Goal: Find specific page/section: Find specific page/section

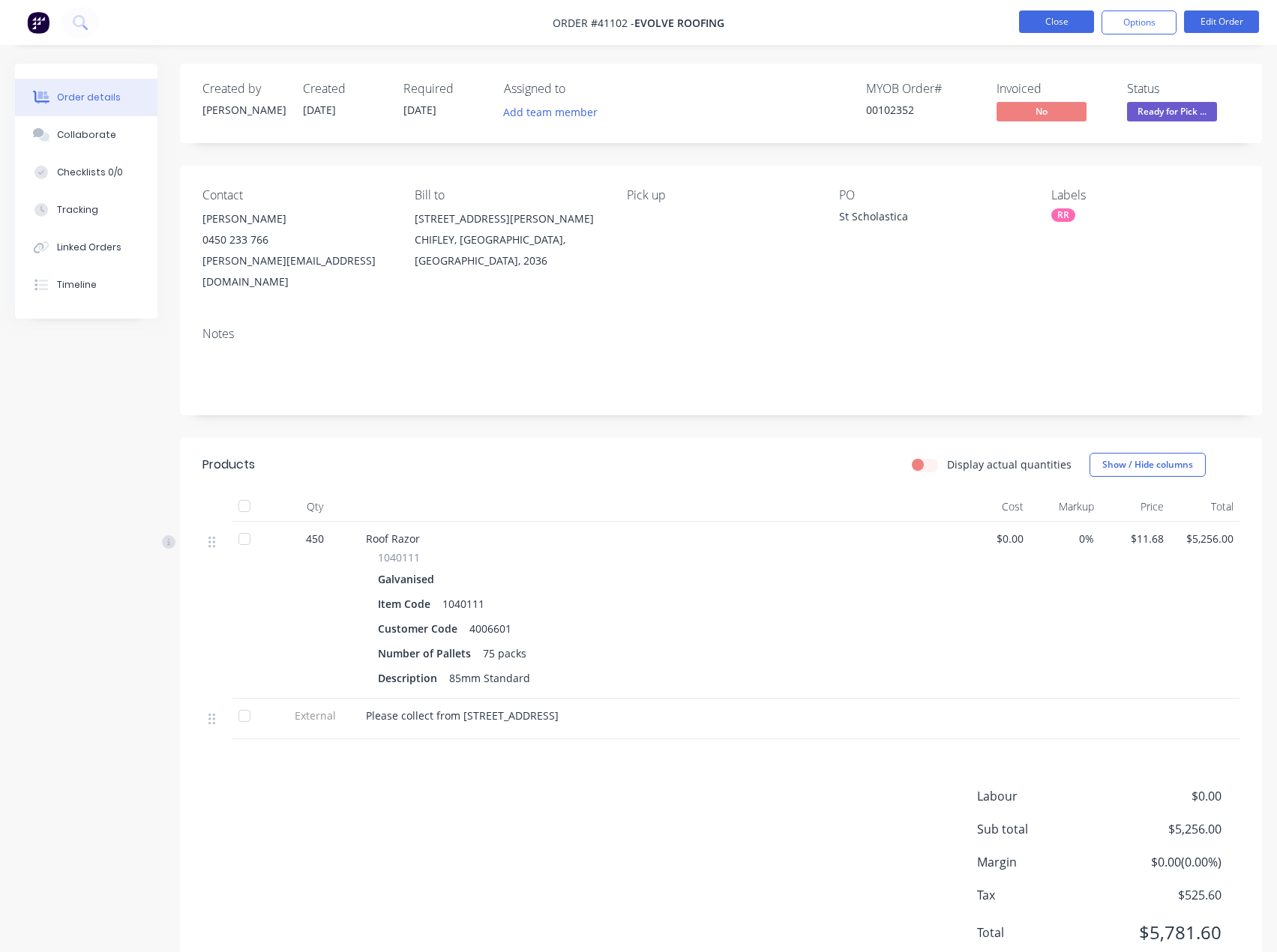
click at [1038, 19] on button "Close" at bounding box center [1056, 22] width 75 height 23
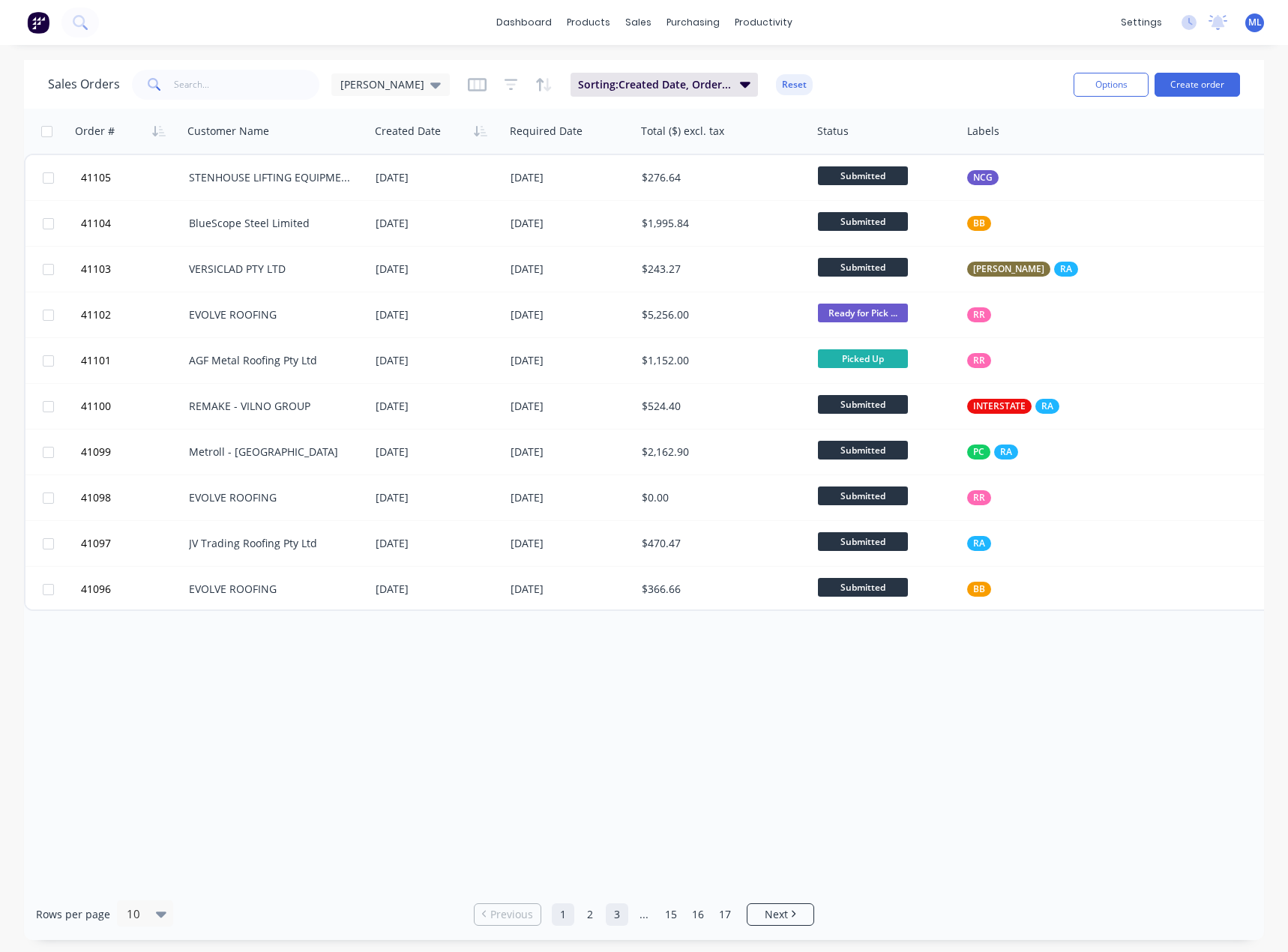
click at [616, 914] on link "3" at bounding box center [617, 915] width 23 height 23
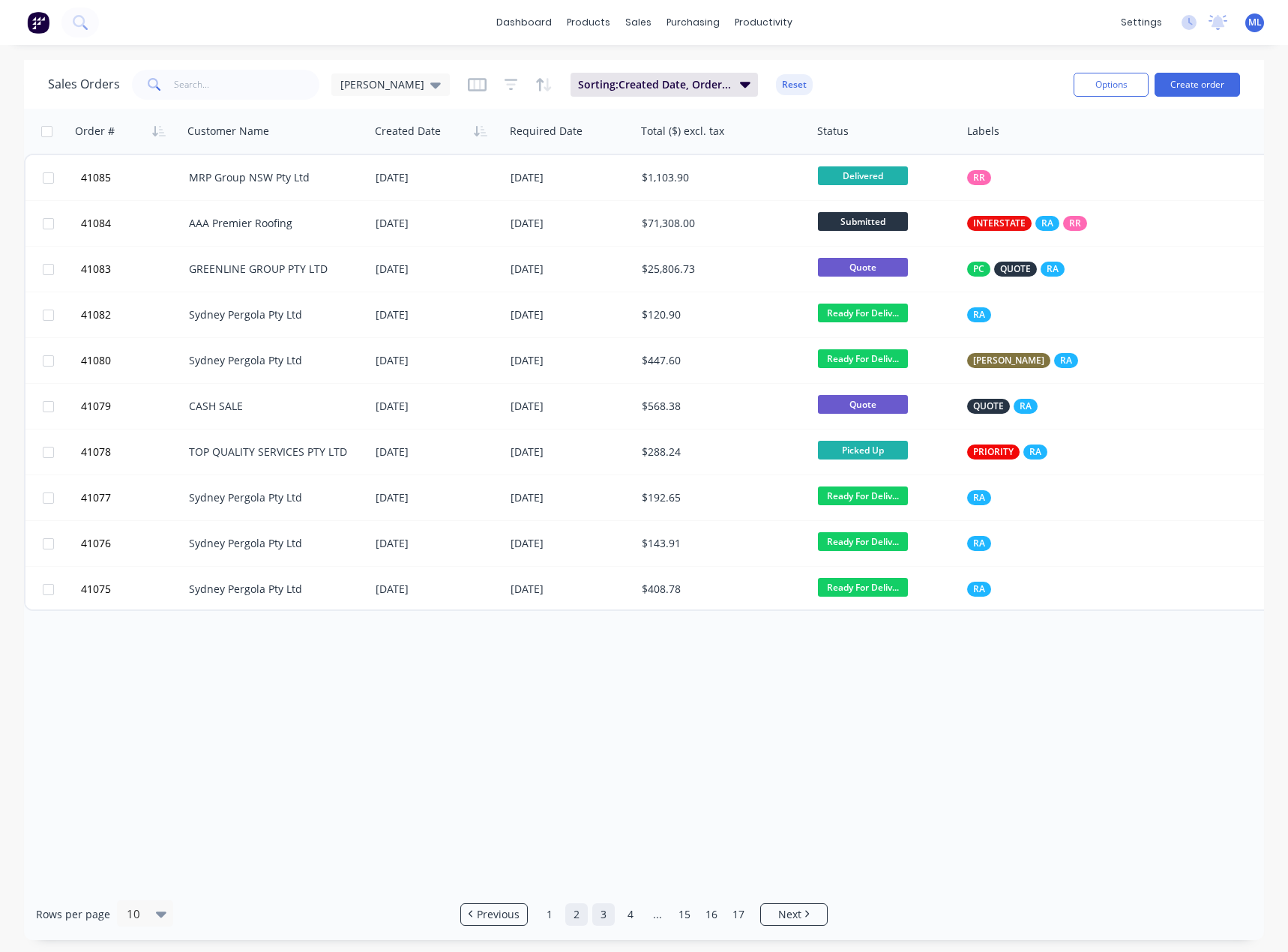
click at [570, 914] on link "2" at bounding box center [577, 915] width 23 height 23
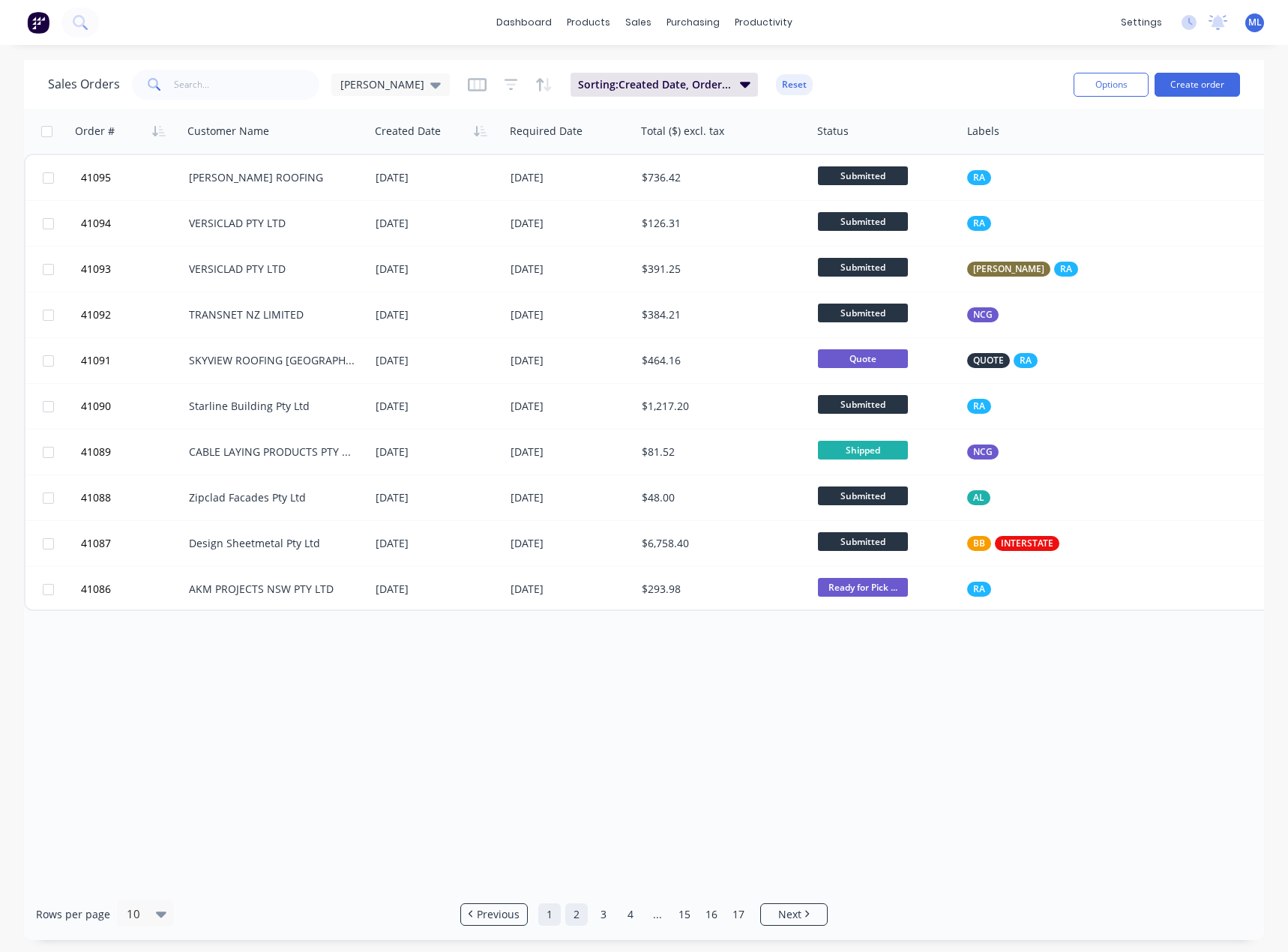
click at [545, 918] on link "1" at bounding box center [550, 915] width 23 height 23
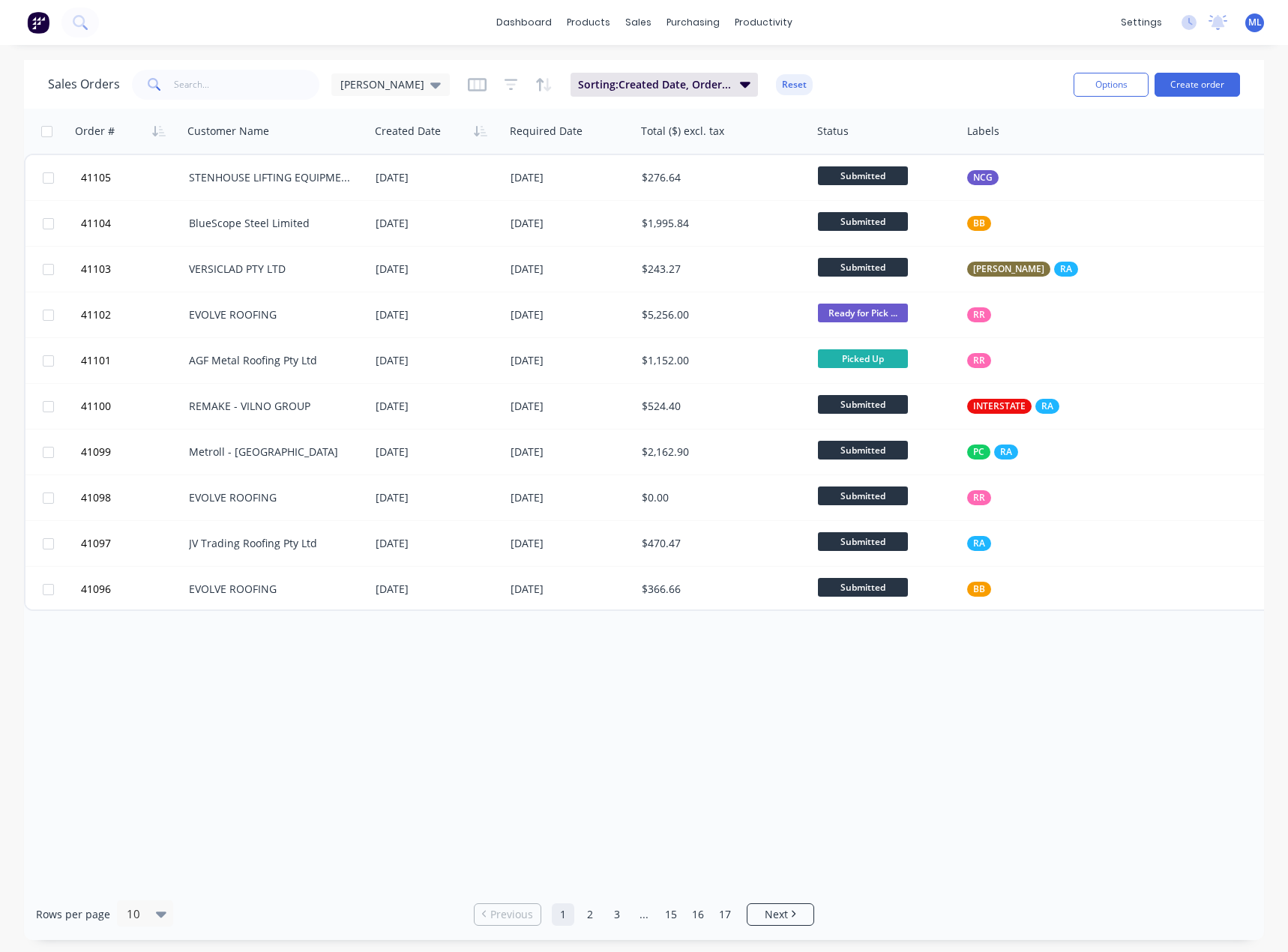
click at [630, 742] on div "Order # Customer Name Created Date Required Date Total ($) excl. tax Status Lab…" at bounding box center [644, 498] width 1240 height 780
